Goal: Task Accomplishment & Management: Manage account settings

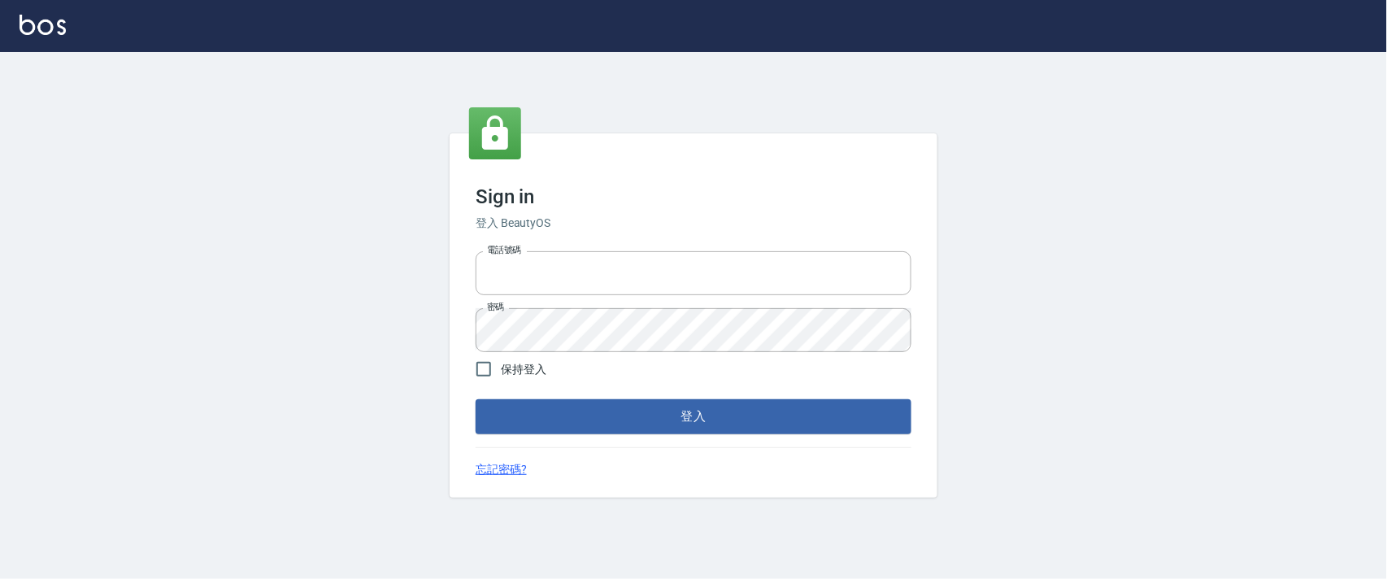
type input "0927987640"
click at [875, 436] on div "Sign in 登入 BeautyOS 電話號碼 [PHONE_NUMBER] 電話號碼 密碼 密碼 保持登入 登入 忘記密碼?" at bounding box center [694, 314] width 488 height 363
click at [874, 416] on button "登入" at bounding box center [694, 416] width 436 height 34
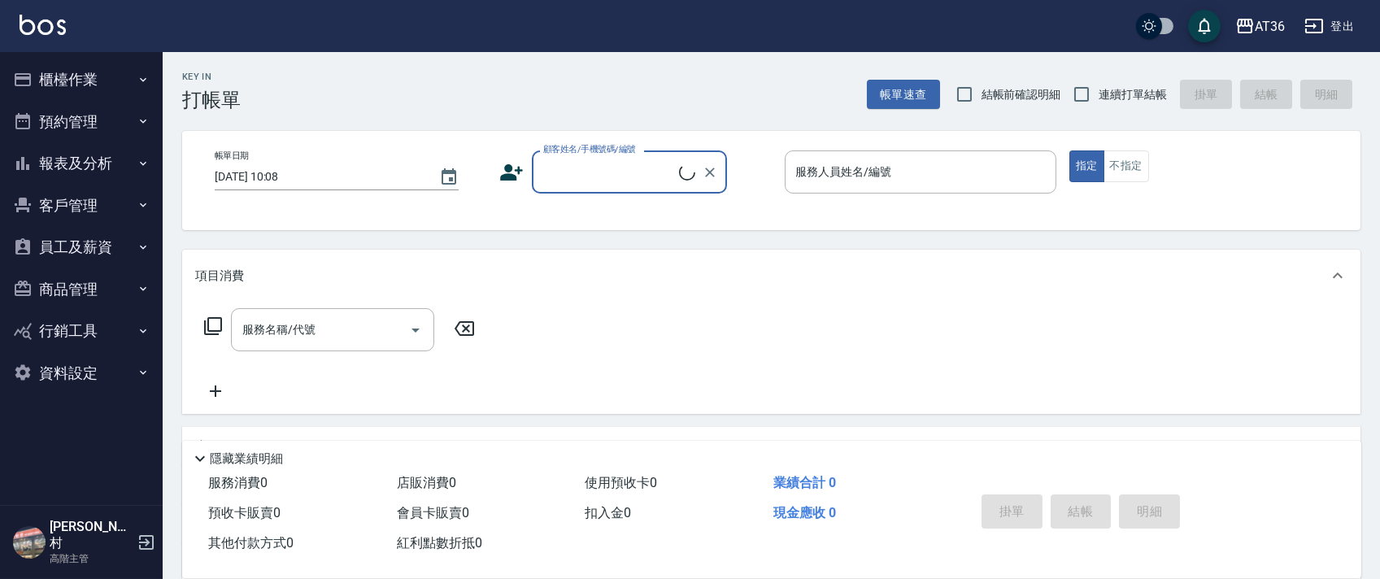
click at [78, 77] on button "櫃檯作業" at bounding box center [82, 80] width 150 height 42
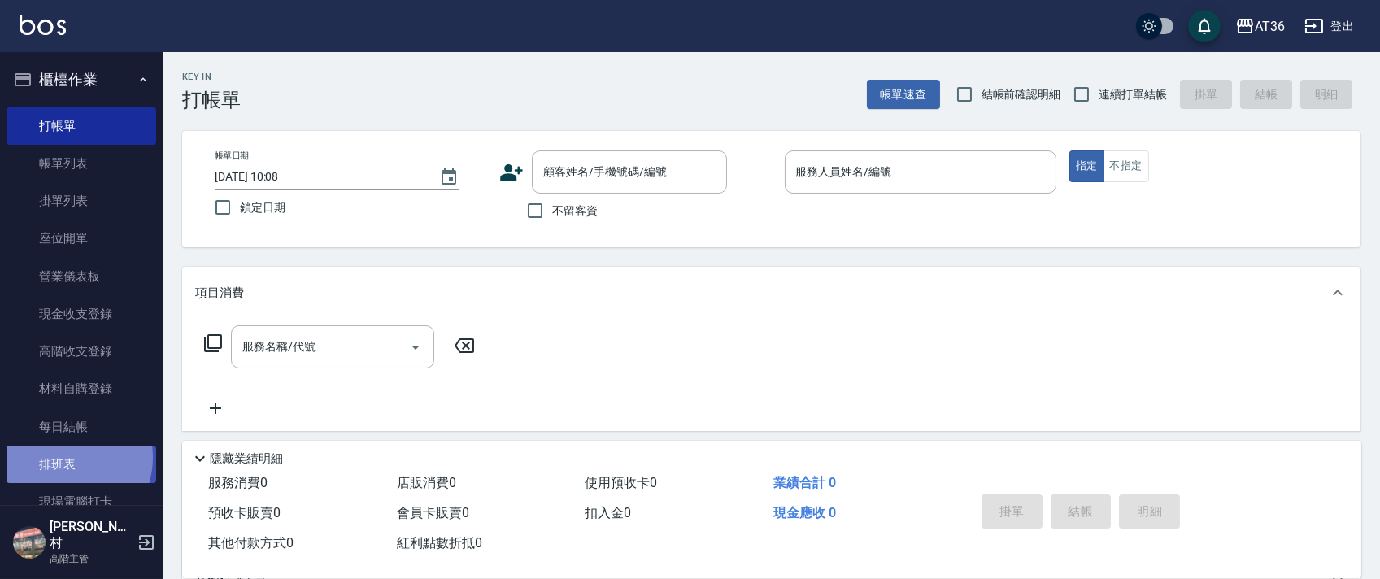
click at [60, 458] on link "排班表" at bounding box center [82, 463] width 150 height 37
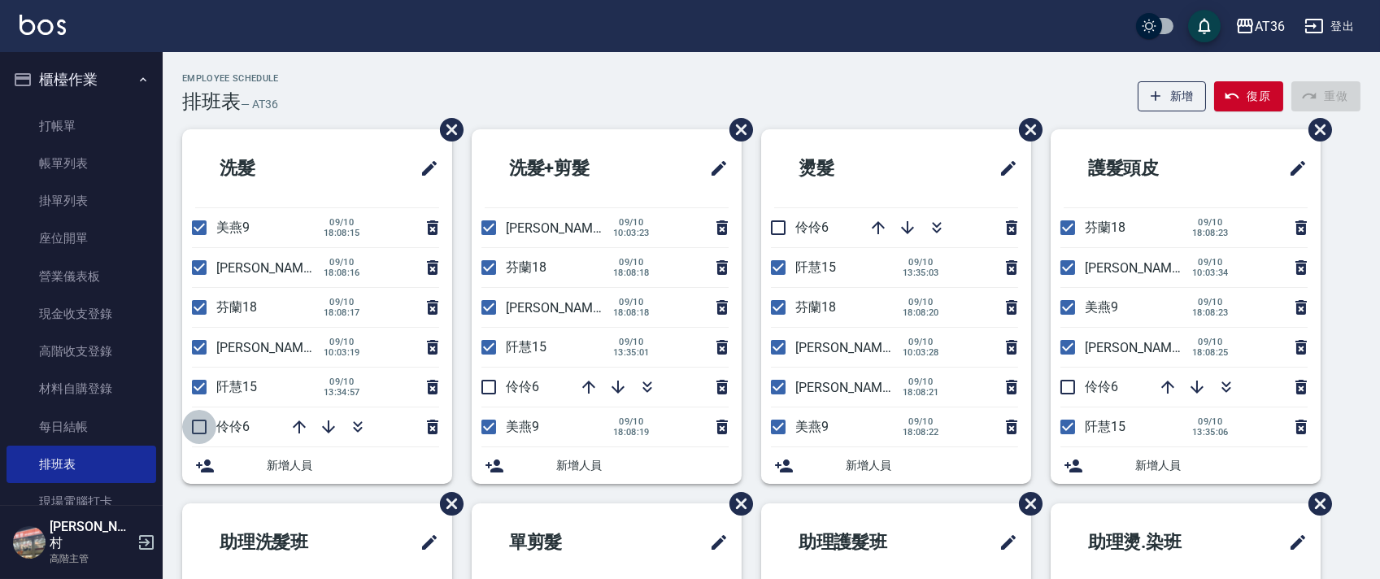
click at [198, 428] on input "checkbox" at bounding box center [199, 427] width 34 height 34
checkbox input "true"
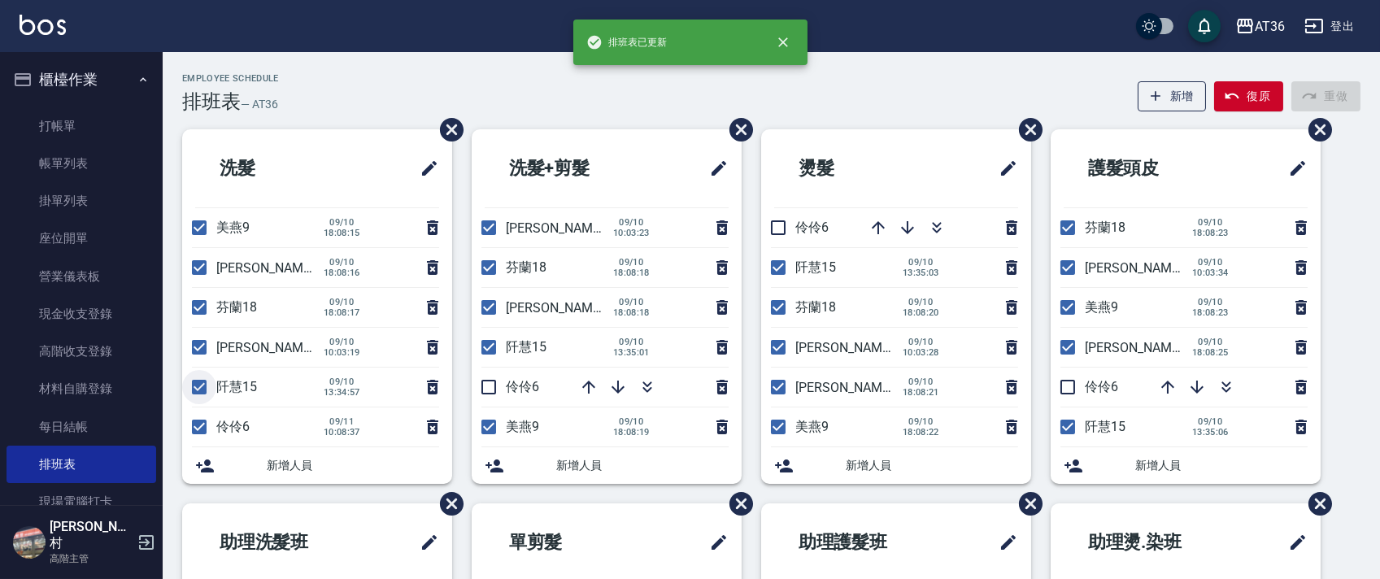
click at [197, 390] on input "checkbox" at bounding box center [199, 387] width 34 height 34
checkbox input "false"
click at [204, 224] on input "checkbox" at bounding box center [199, 228] width 34 height 34
checkbox input "false"
click at [488, 379] on input "checkbox" at bounding box center [488, 387] width 34 height 34
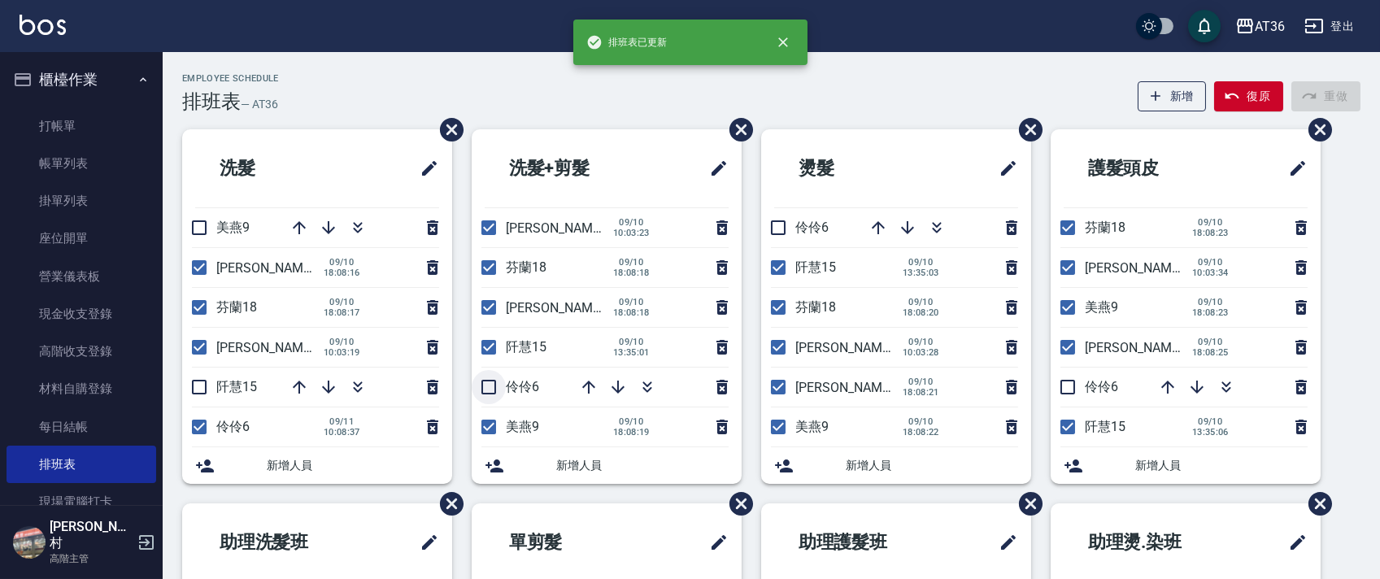
checkbox input "true"
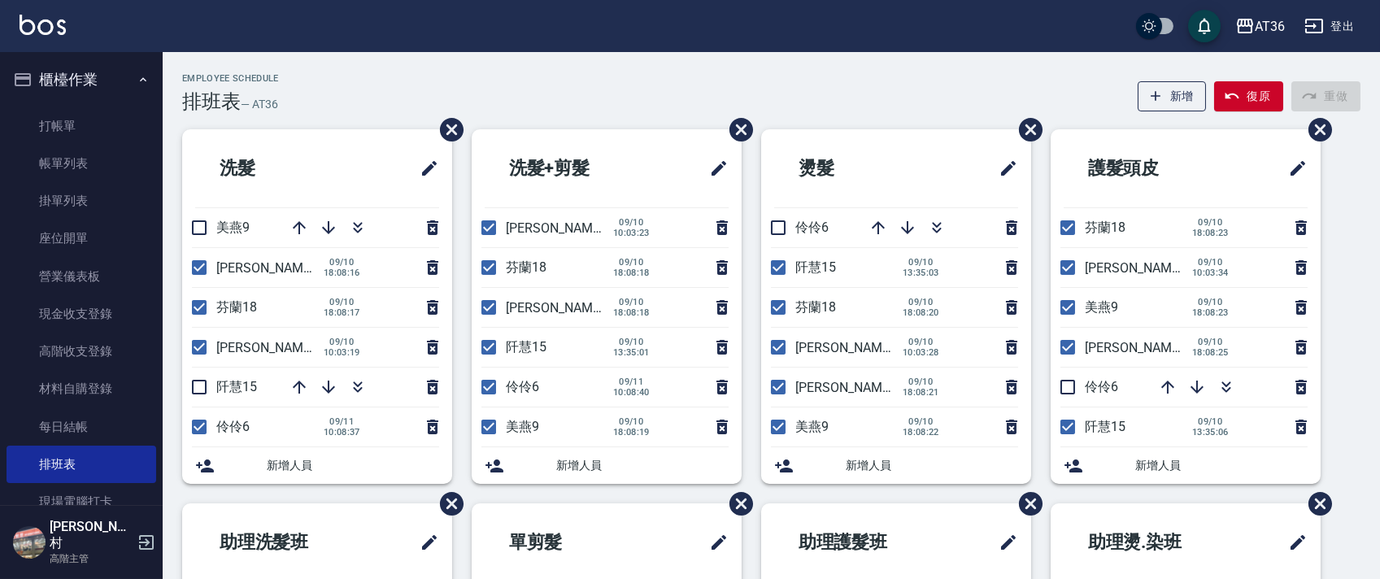
click at [486, 228] on input "checkbox" at bounding box center [488, 228] width 34 height 34
checkbox input "false"
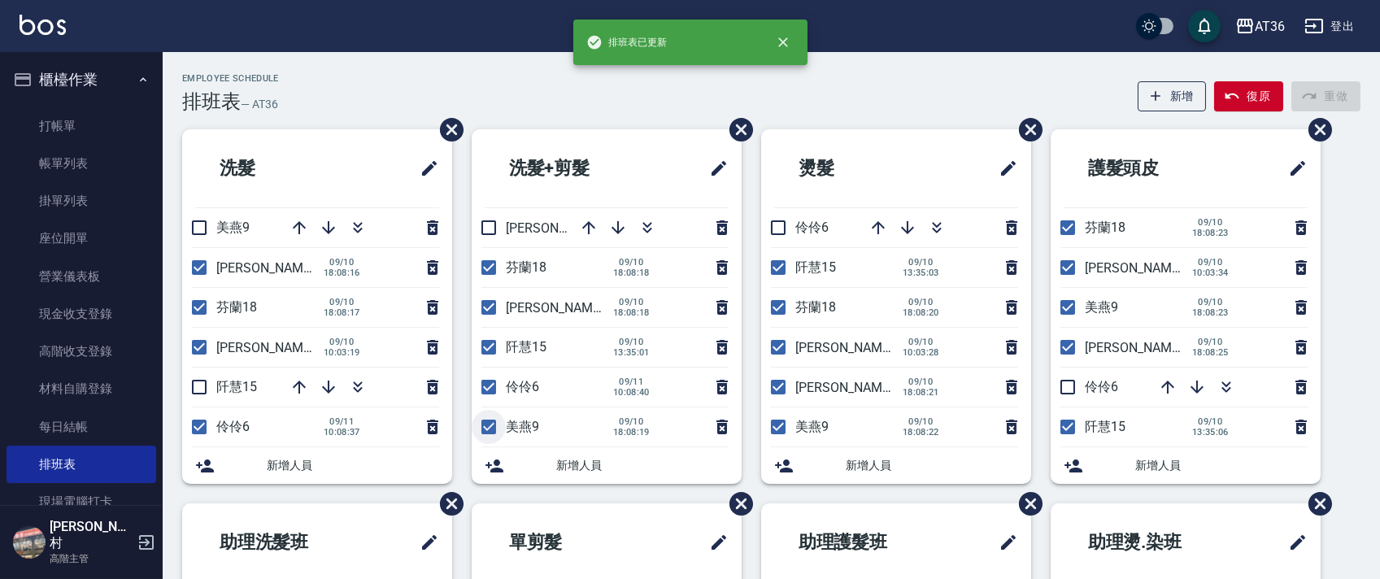
click at [497, 419] on input "checkbox" at bounding box center [488, 427] width 34 height 34
checkbox input "false"
click at [776, 419] on input "checkbox" at bounding box center [778, 427] width 34 height 34
checkbox input "false"
click at [773, 341] on input "checkbox" at bounding box center [778, 347] width 34 height 34
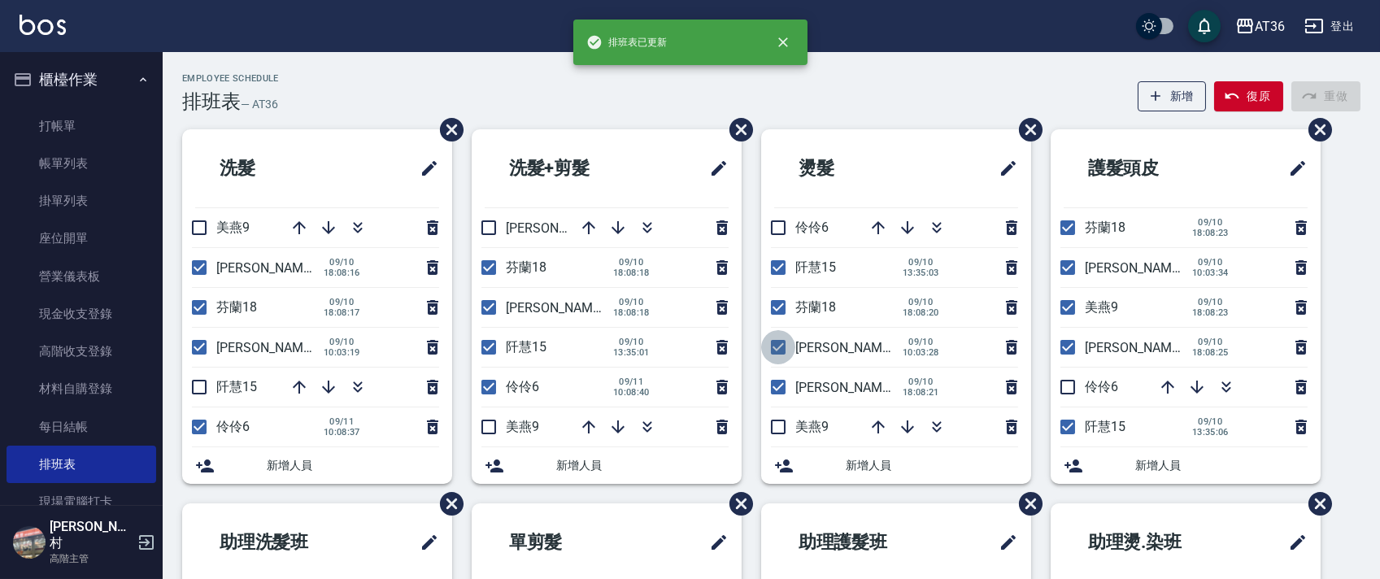
checkbox input "false"
click at [773, 228] on input "checkbox" at bounding box center [778, 228] width 34 height 34
checkbox input "true"
click at [1068, 380] on input "checkbox" at bounding box center [1067, 387] width 34 height 34
checkbox input "true"
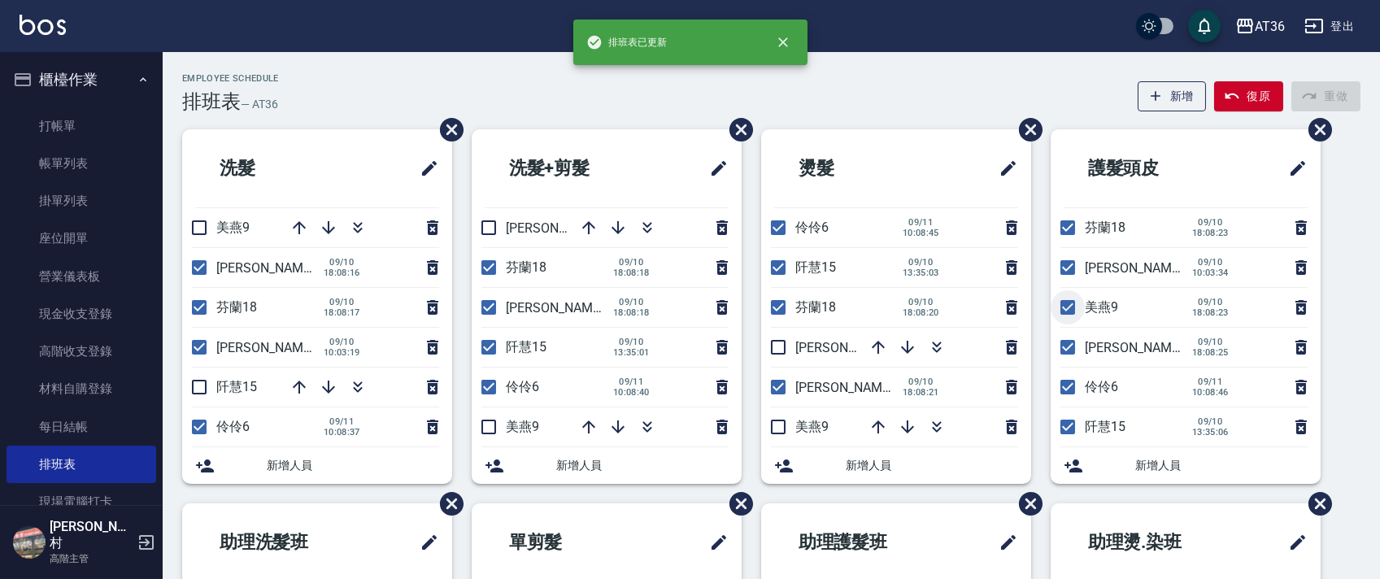
click at [1063, 307] on input "checkbox" at bounding box center [1067, 307] width 34 height 34
checkbox input "false"
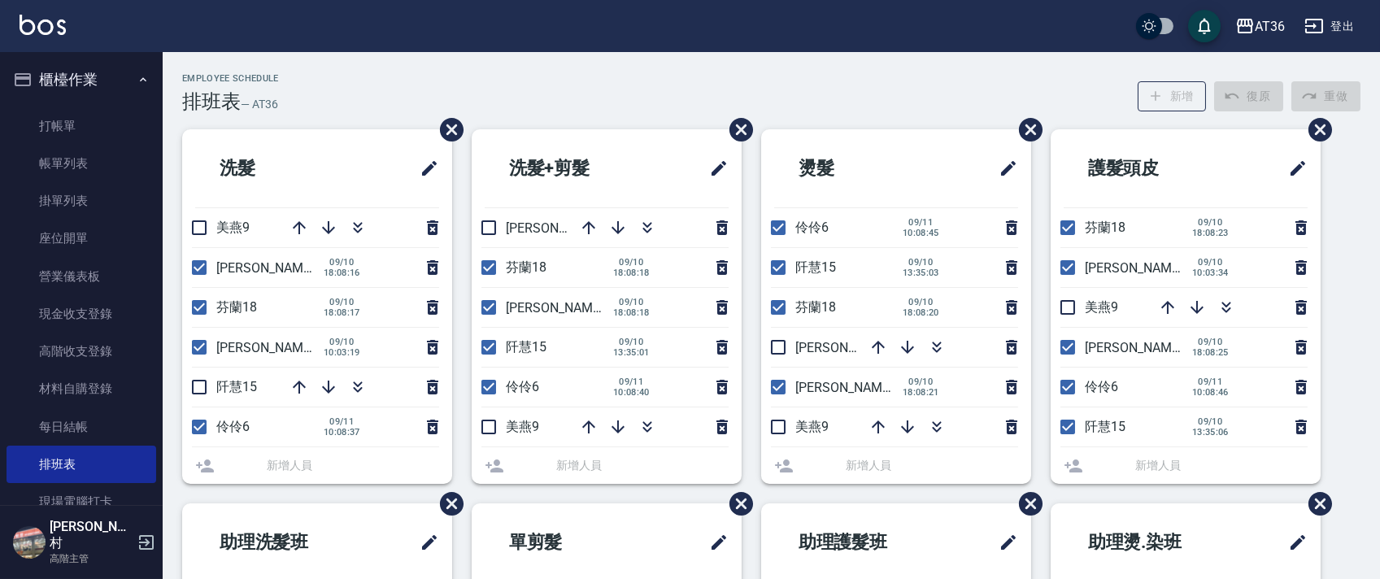
click at [1063, 261] on input "checkbox" at bounding box center [1067, 267] width 34 height 34
checkbox input "false"
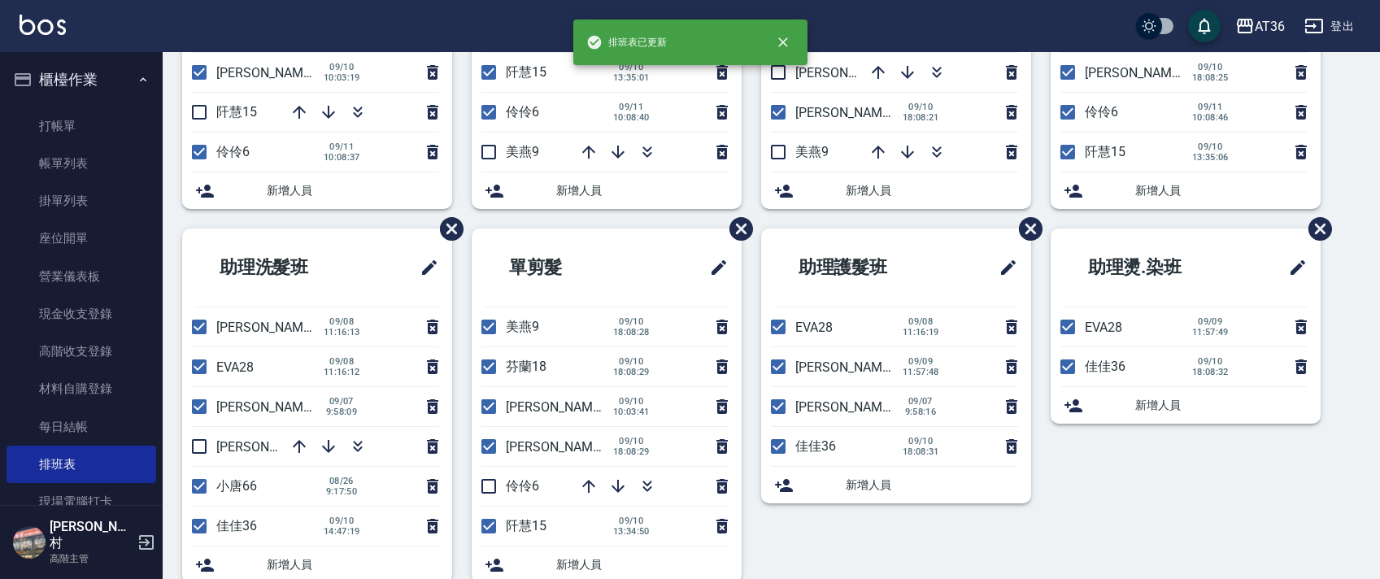
scroll to position [305, 0]
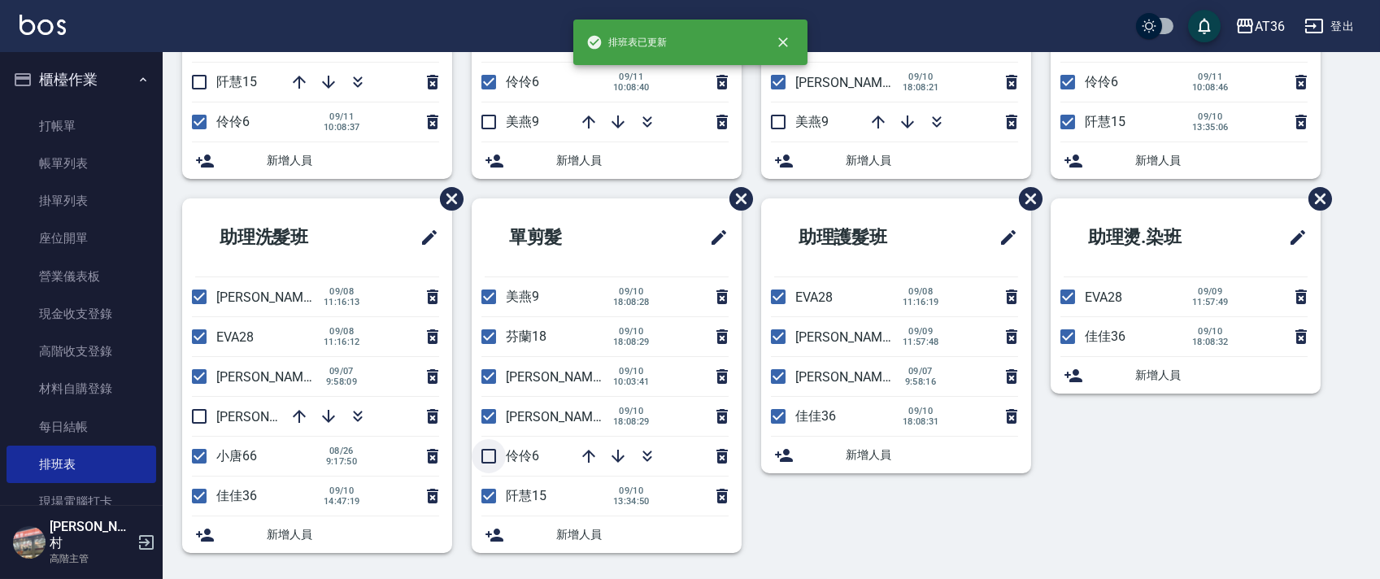
click at [490, 450] on input "checkbox" at bounding box center [488, 456] width 34 height 34
checkbox input "true"
click at [488, 296] on input "checkbox" at bounding box center [488, 297] width 34 height 34
checkbox input "false"
click at [487, 375] on input "checkbox" at bounding box center [488, 376] width 34 height 34
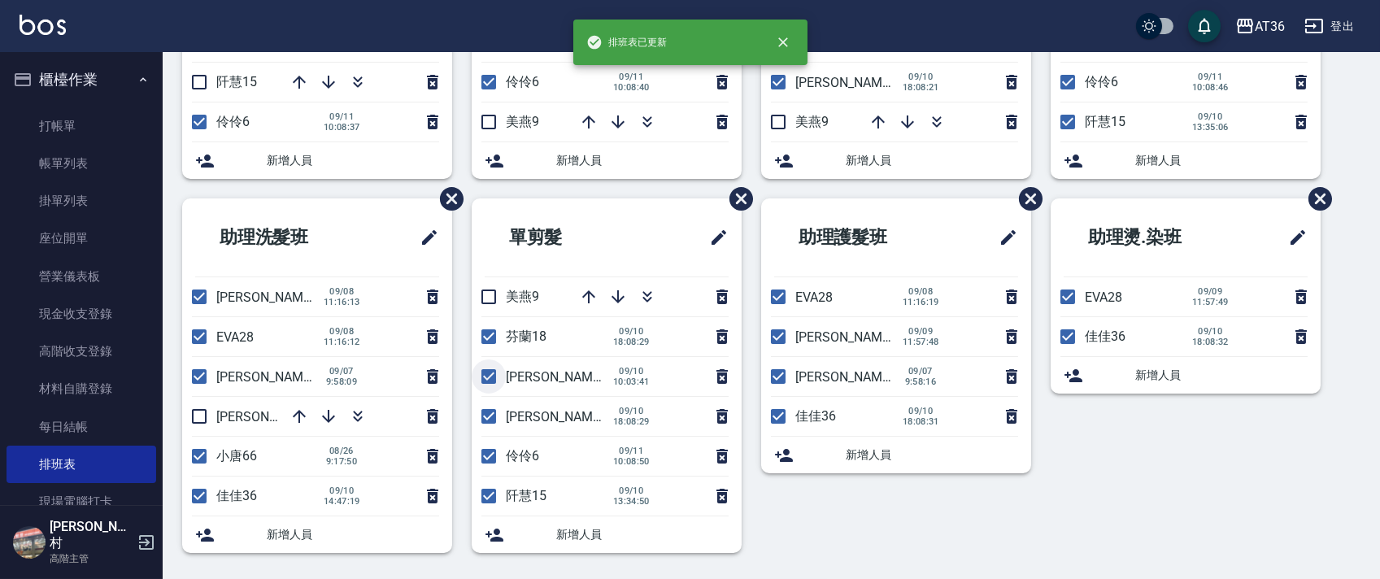
checkbox input "false"
click at [202, 493] on input "checkbox" at bounding box center [199, 496] width 34 height 34
checkbox input "false"
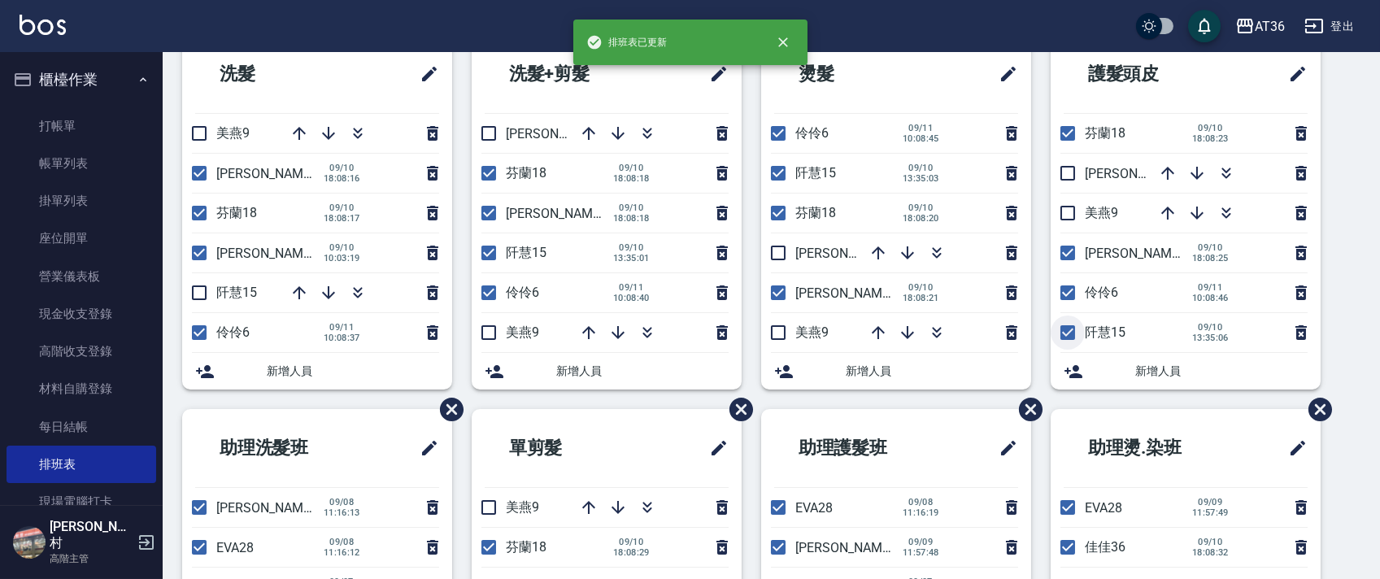
scroll to position [0, 0]
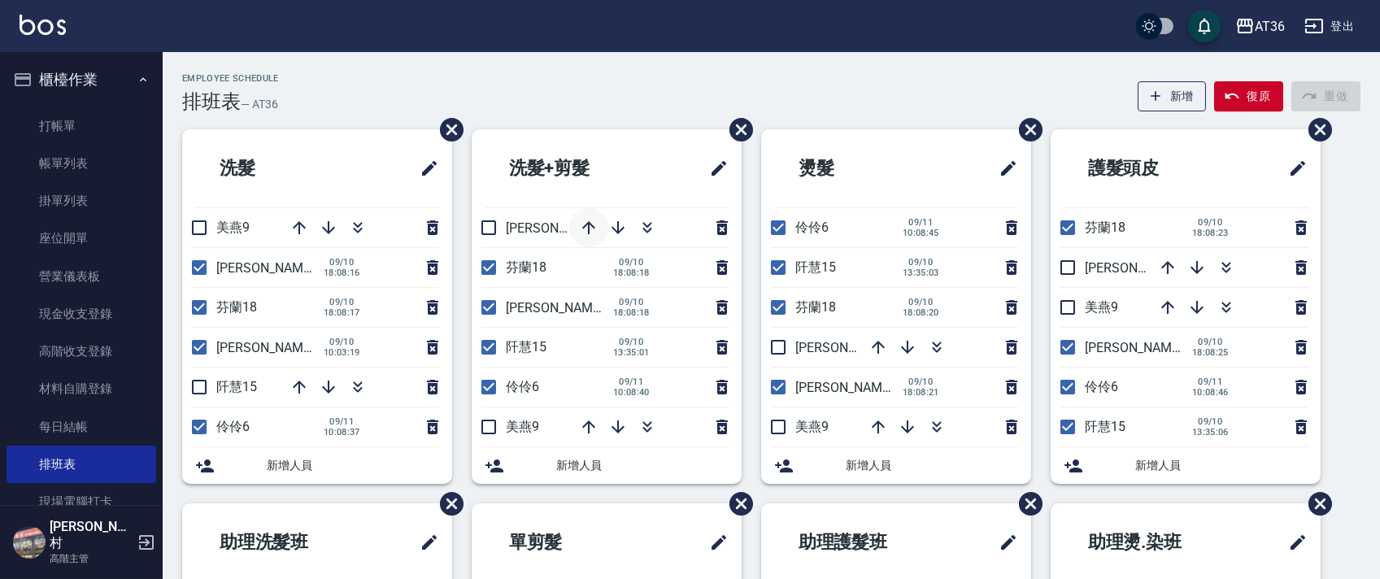
click at [587, 229] on icon "button" at bounding box center [589, 228] width 20 height 20
click at [593, 97] on div "Employee Schedule 排班表 — AT36 新增 復原 重做" at bounding box center [771, 93] width 1178 height 40
click at [198, 428] on input "checkbox" at bounding box center [199, 427] width 34 height 34
checkbox input "false"
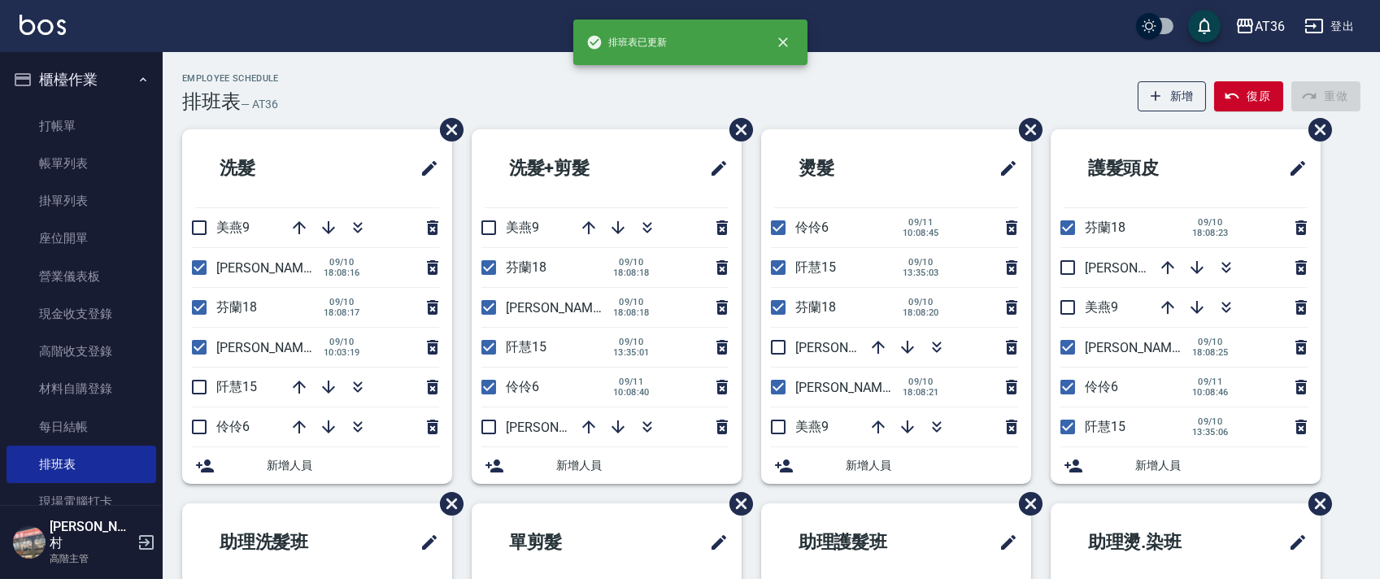
click at [485, 385] on input "checkbox" at bounding box center [488, 387] width 34 height 34
checkbox input "false"
click at [764, 229] on input "checkbox" at bounding box center [778, 228] width 34 height 34
checkbox input "false"
click at [1074, 383] on input "checkbox" at bounding box center [1067, 387] width 34 height 34
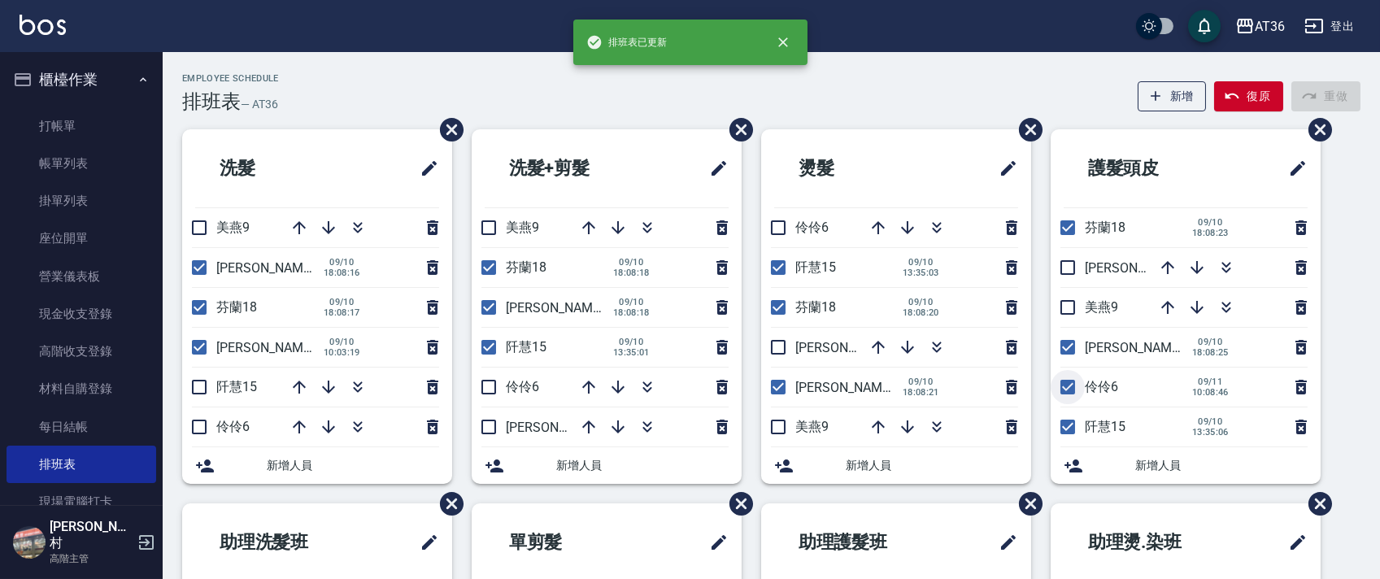
checkbox input "false"
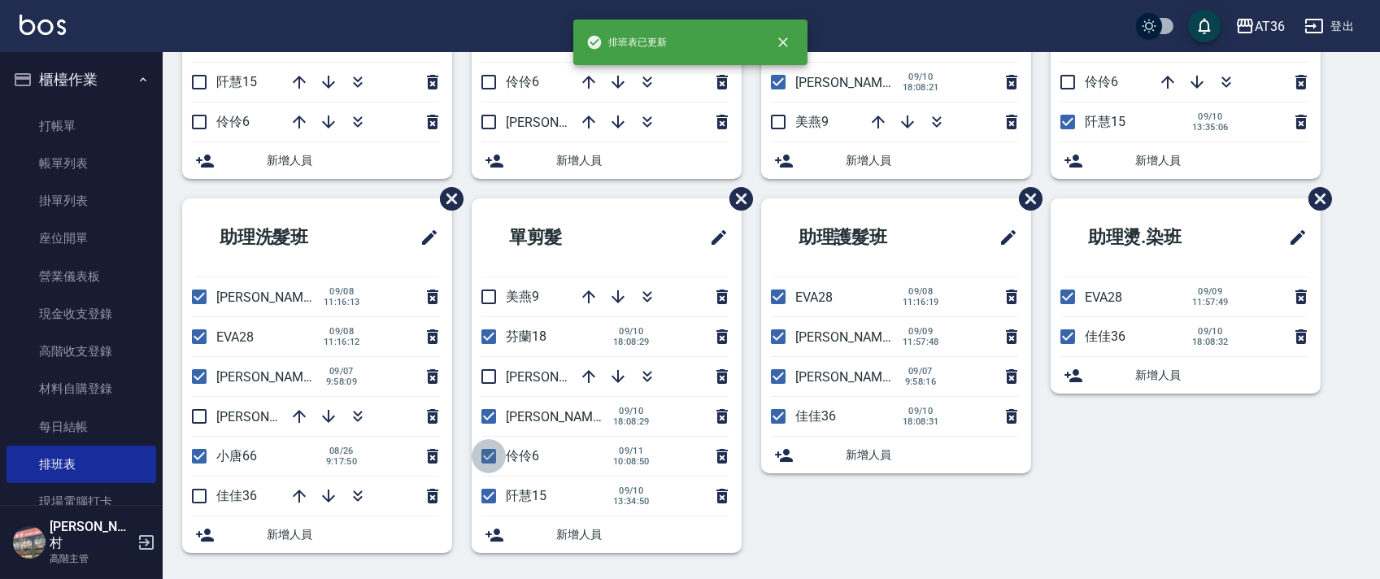
click at [490, 456] on input "checkbox" at bounding box center [488, 456] width 34 height 34
checkbox input "false"
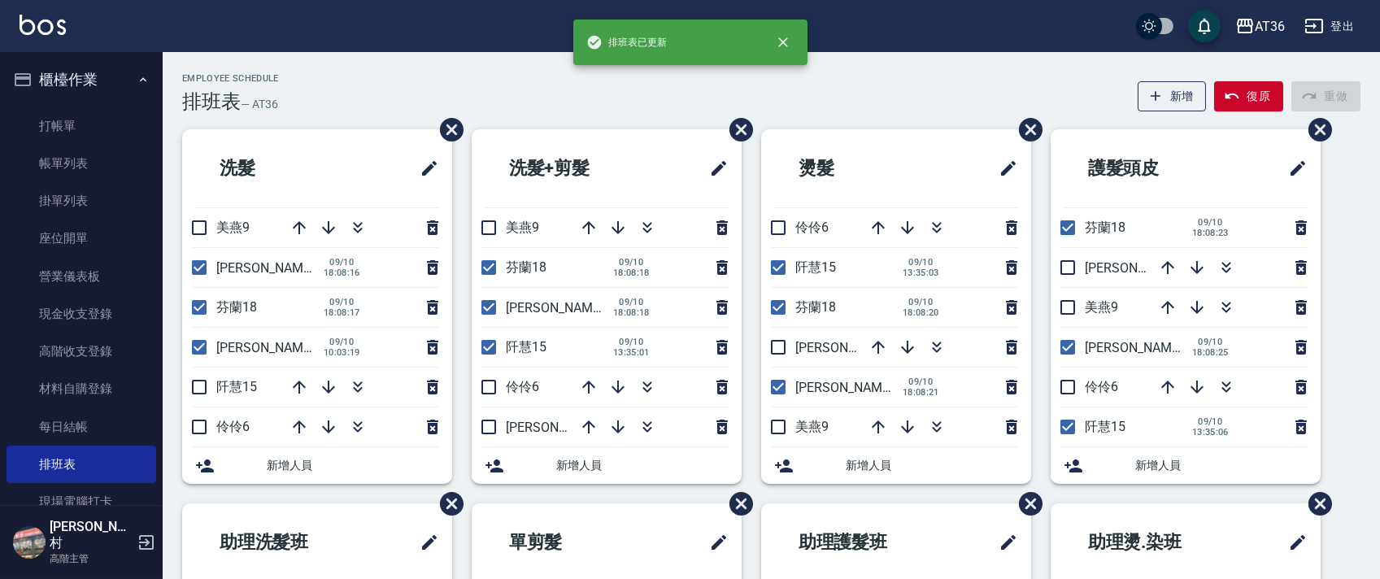
click at [430, 79] on div "Employee Schedule 排班表 — AT36 新增 復原 重做" at bounding box center [771, 93] width 1178 height 40
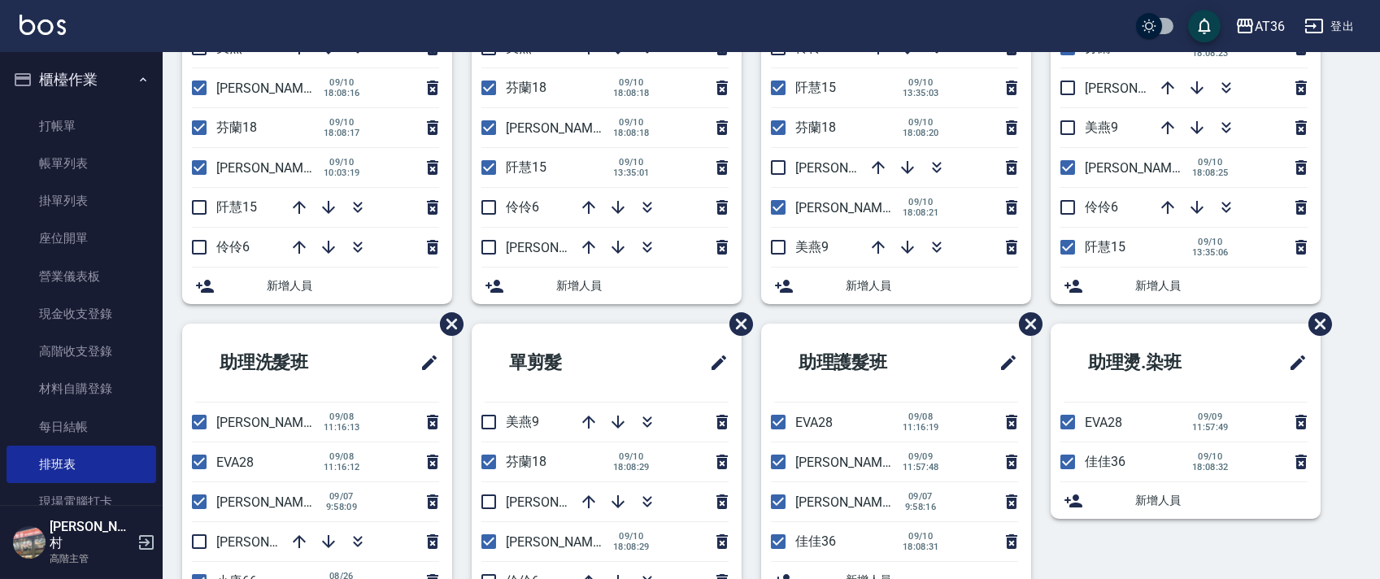
scroll to position [305, 0]
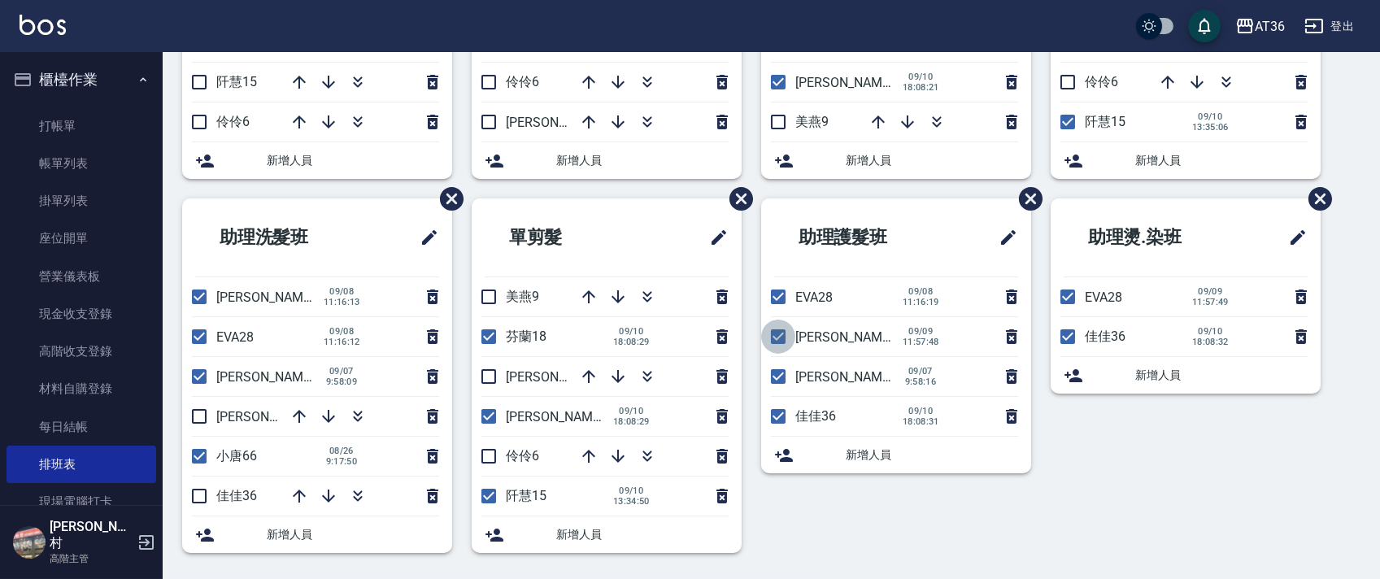
click at [773, 341] on input "checkbox" at bounding box center [778, 336] width 34 height 34
checkbox input "false"
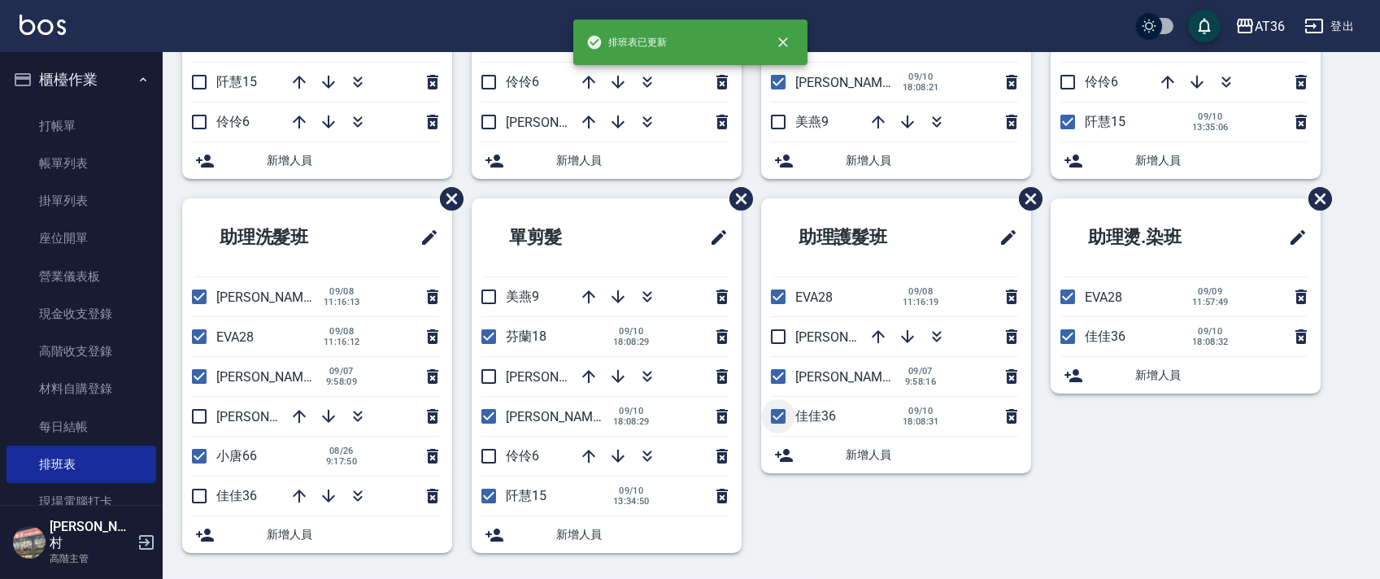
click at [771, 416] on input "checkbox" at bounding box center [778, 416] width 34 height 34
checkbox input "false"
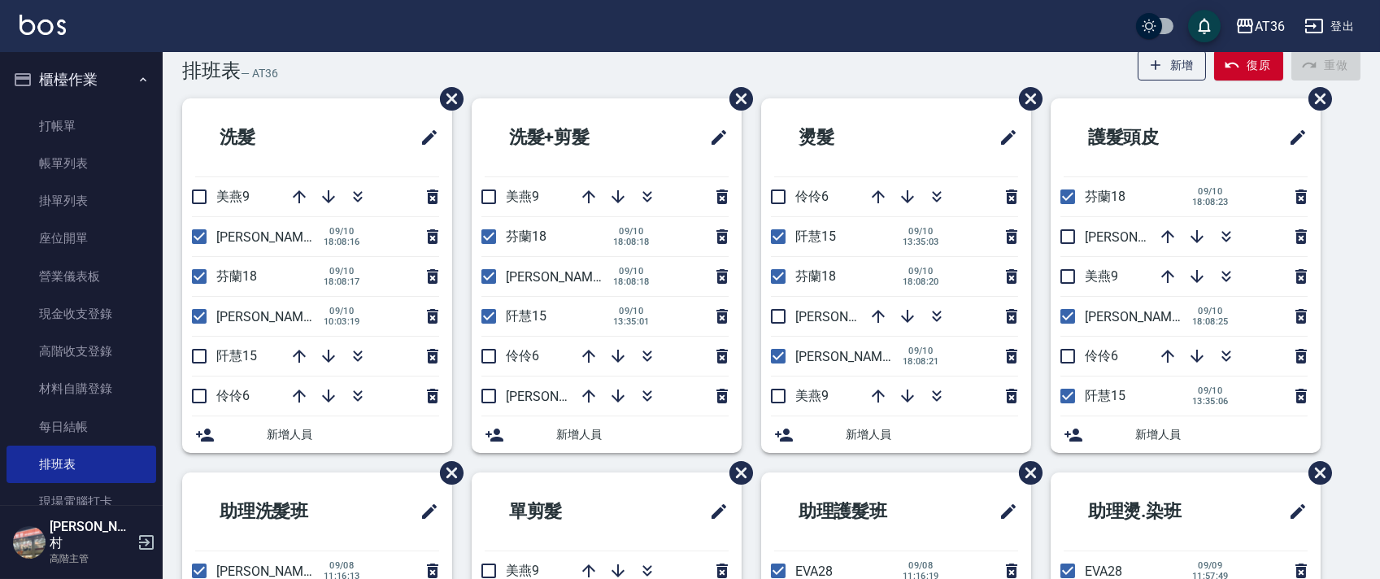
scroll to position [0, 0]
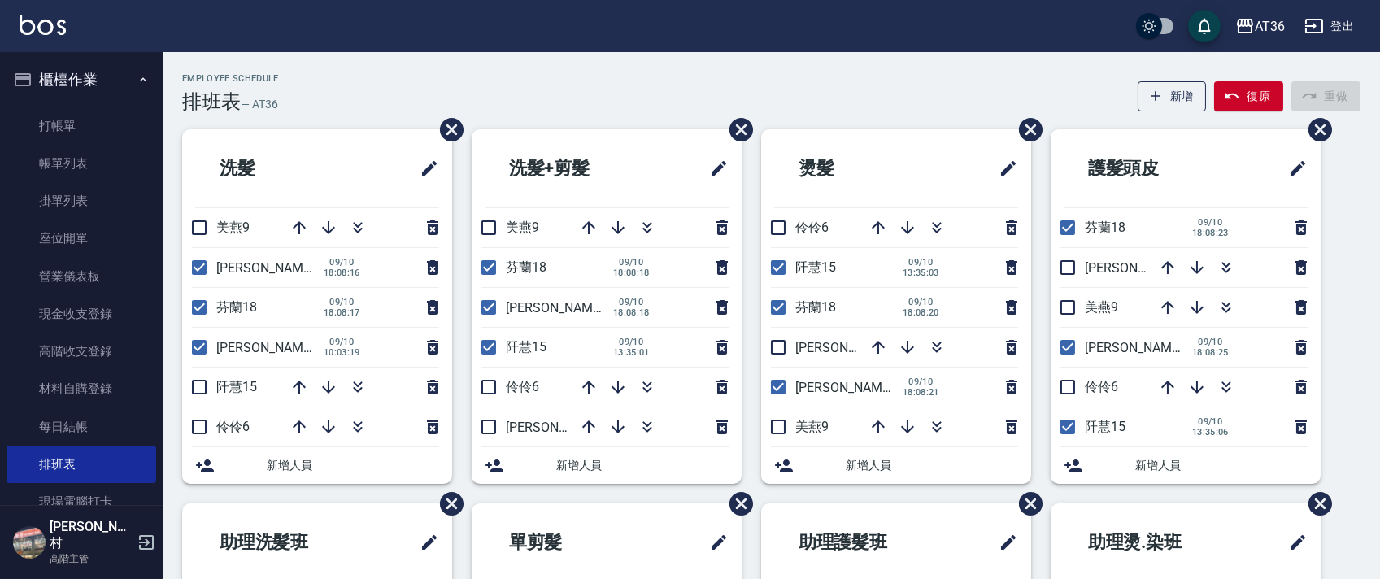
click at [667, 83] on div "Employee Schedule 排班表 — AT36 新增 復原 重做" at bounding box center [771, 93] width 1178 height 40
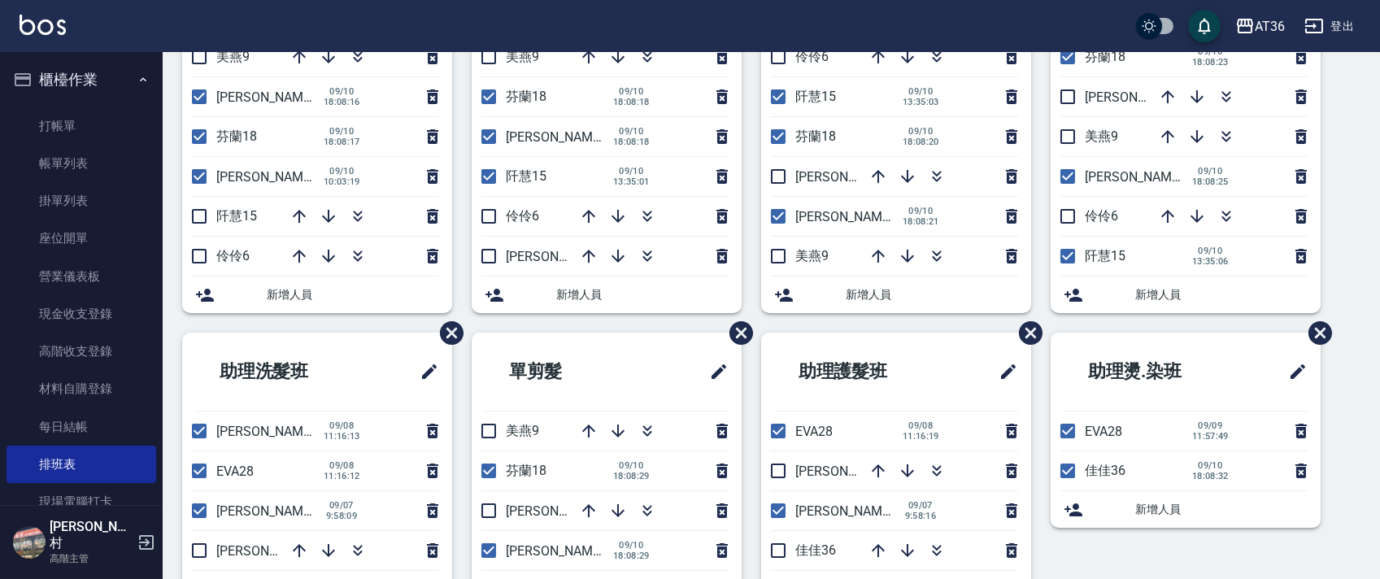
scroll to position [305, 0]
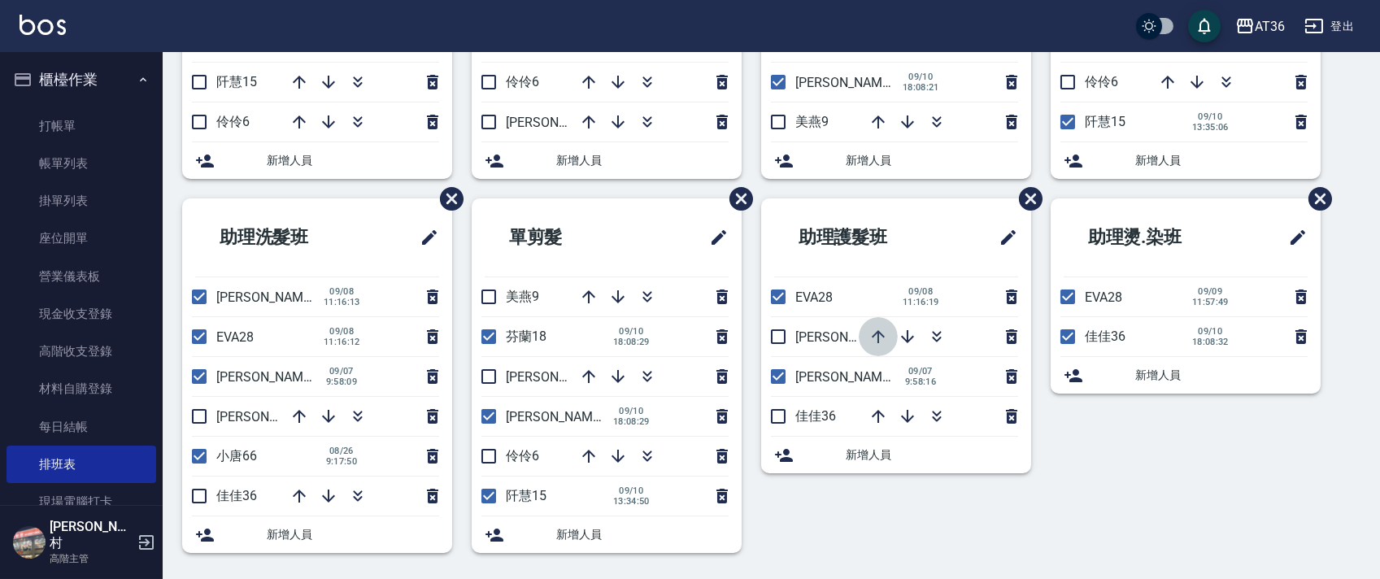
drag, startPoint x: 874, startPoint y: 332, endPoint x: 875, endPoint y: 286, distance: 45.5
click at [874, 332] on icon "button" at bounding box center [878, 337] width 20 height 20
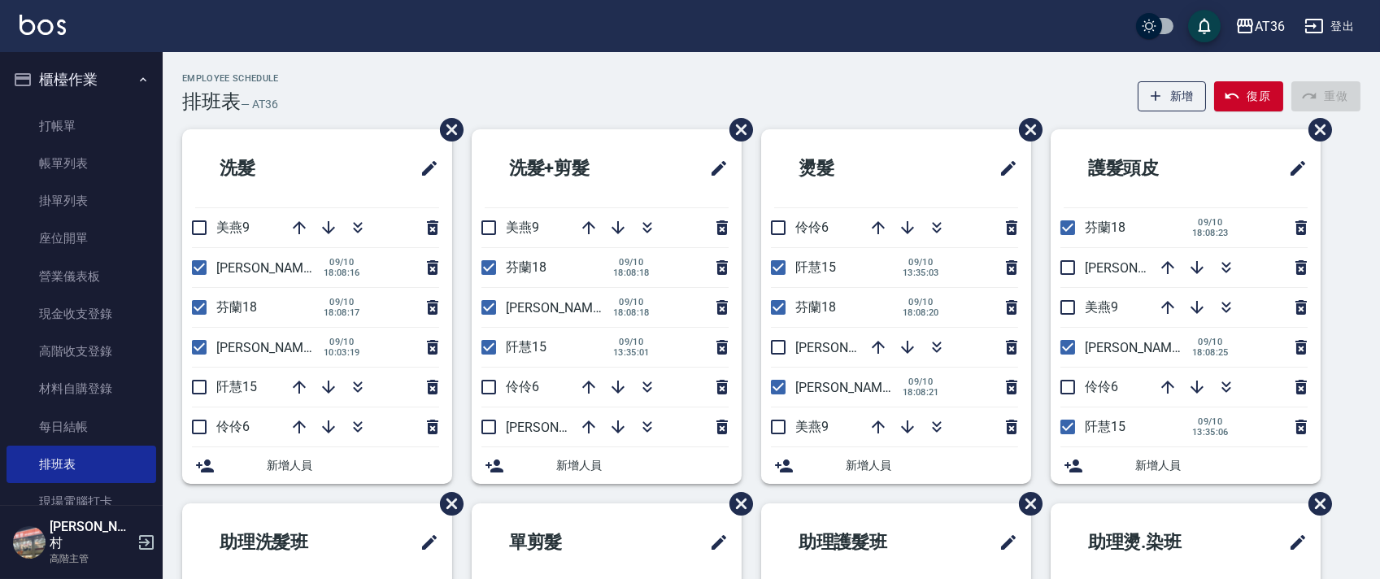
click at [661, 107] on div "Employee Schedule 排班表 — AT36 新增 復原 重做" at bounding box center [771, 93] width 1178 height 40
click at [624, 76] on div "Employee Schedule 排班表 — AT36 新增 復原 重做" at bounding box center [771, 93] width 1178 height 40
